Goal: Navigation & Orientation: Find specific page/section

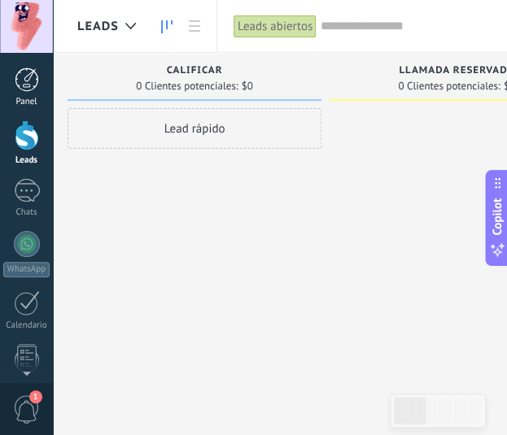
click at [34, 84] on div at bounding box center [27, 80] width 24 height 24
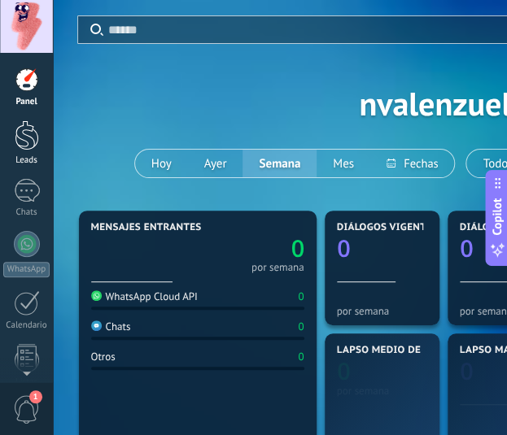
click at [40, 142] on link "Leads" at bounding box center [26, 143] width 53 height 46
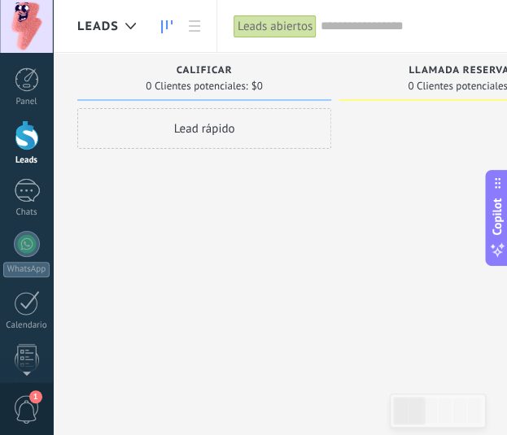
click at [114, 22] on span "Leads" at bounding box center [98, 26] width 42 height 15
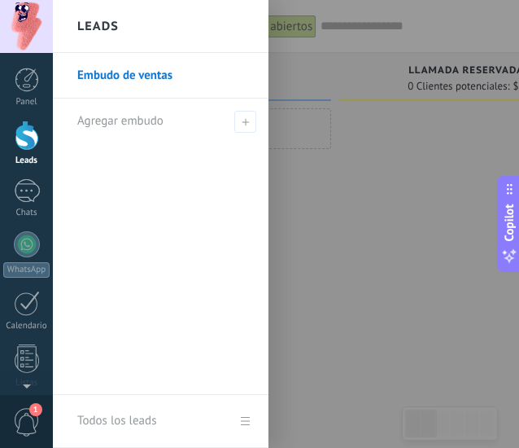
click at [114, 22] on h2 "Leads" at bounding box center [98, 26] width 42 height 51
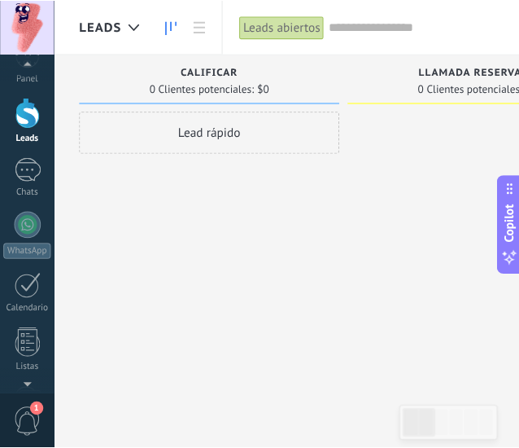
scroll to position [42, 0]
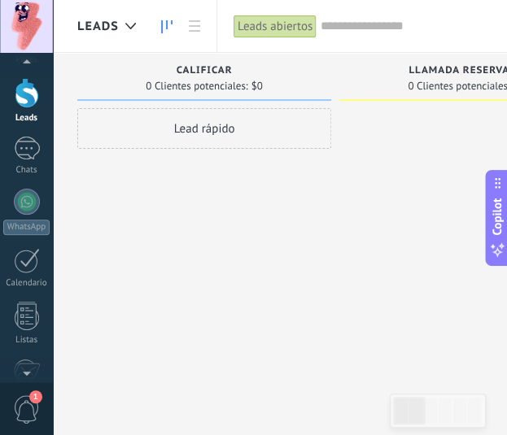
click at [37, 418] on span "1" at bounding box center [27, 410] width 28 height 28
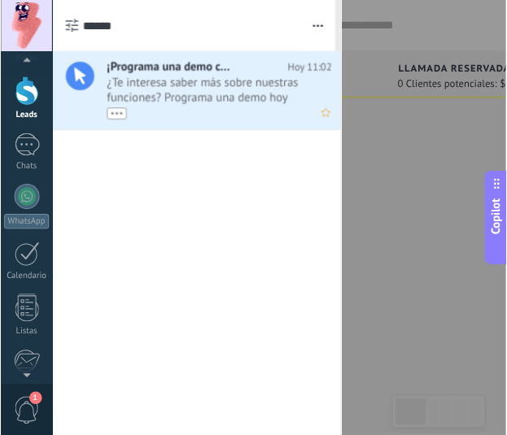
scroll to position [0, 0]
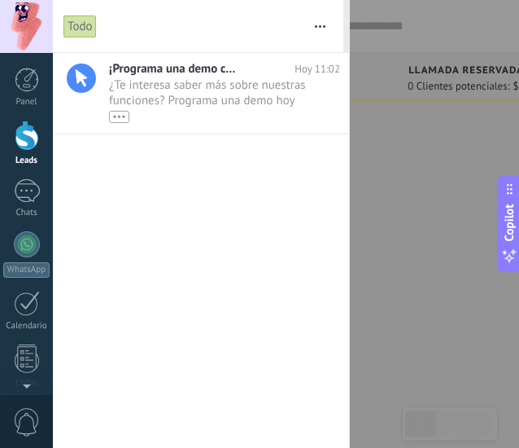
click at [390, 251] on div at bounding box center [259, 224] width 519 height 448
